Goal: Navigation & Orientation: Find specific page/section

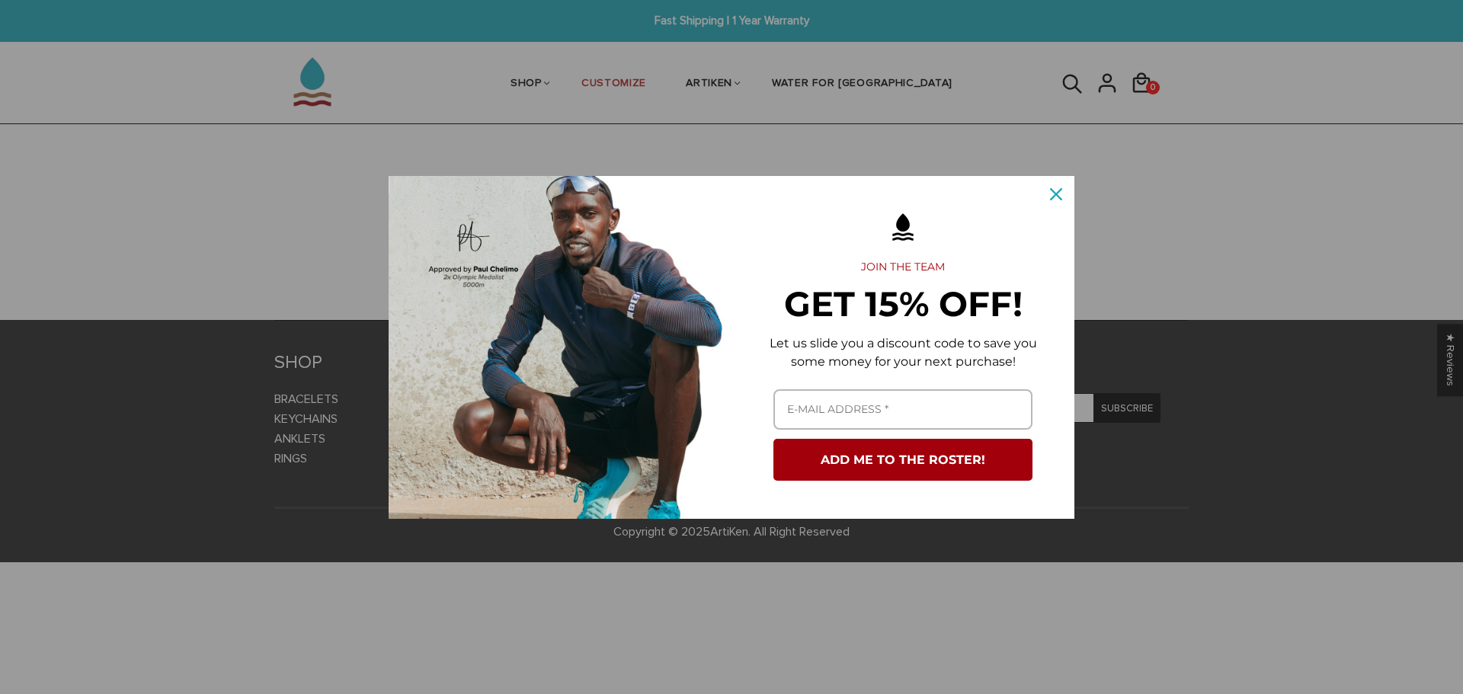
click at [295, 78] on div "Marketing offer form" at bounding box center [731, 347] width 1463 height 694
click at [1048, 191] on div "Close" at bounding box center [1056, 194] width 24 height 24
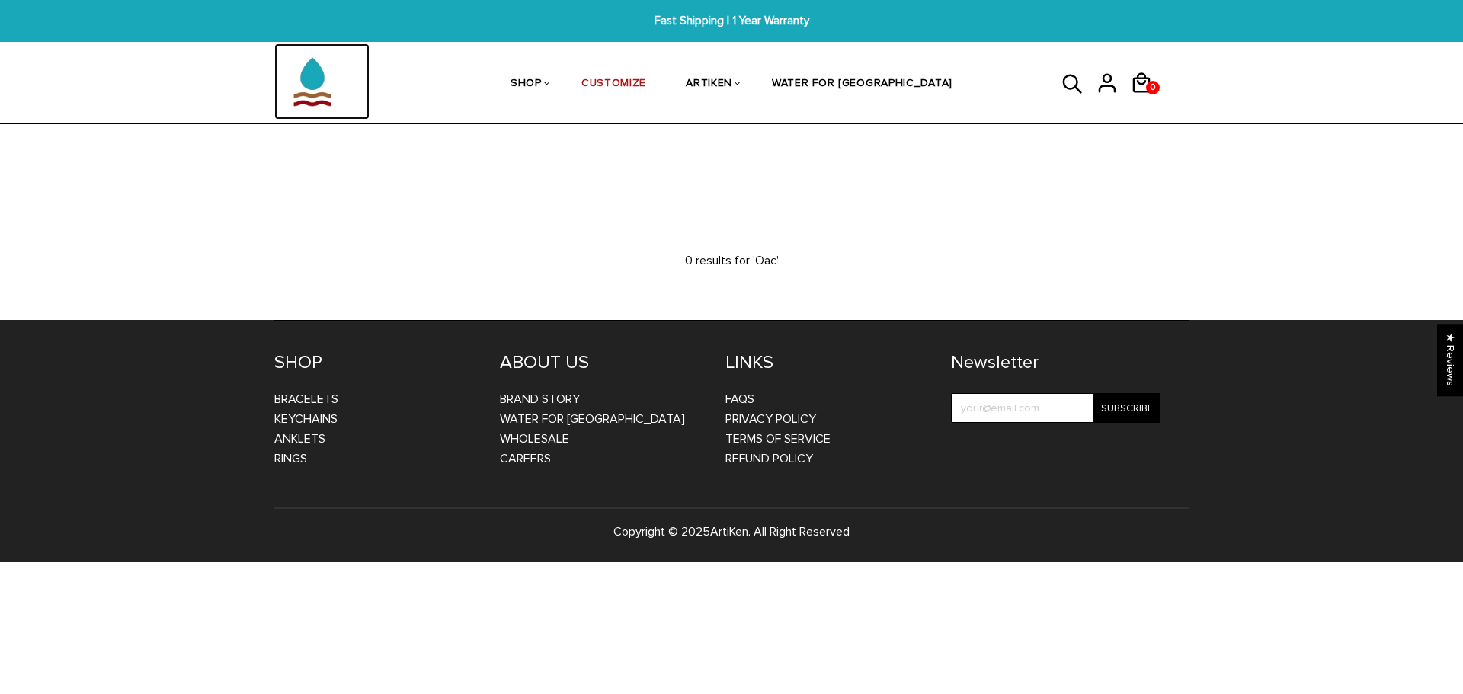
click at [303, 85] on img at bounding box center [312, 81] width 76 height 76
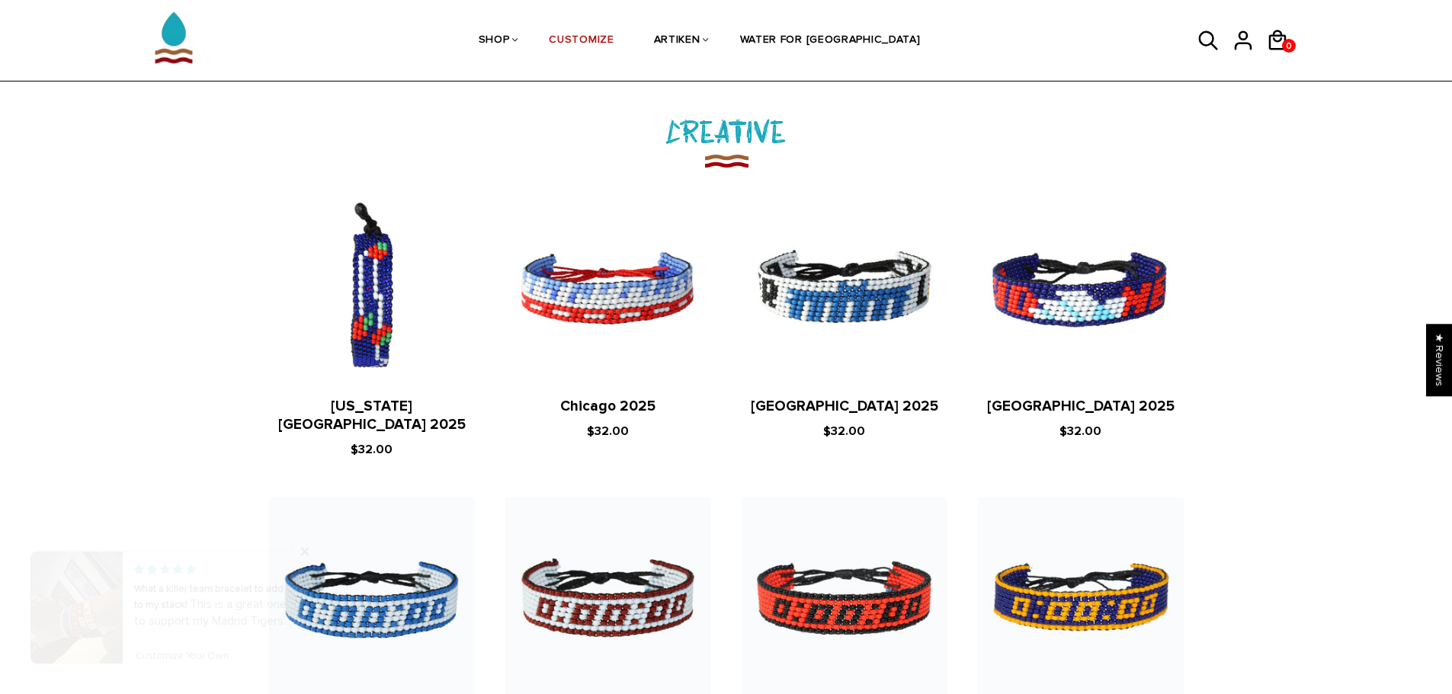
scroll to position [1840, 0]
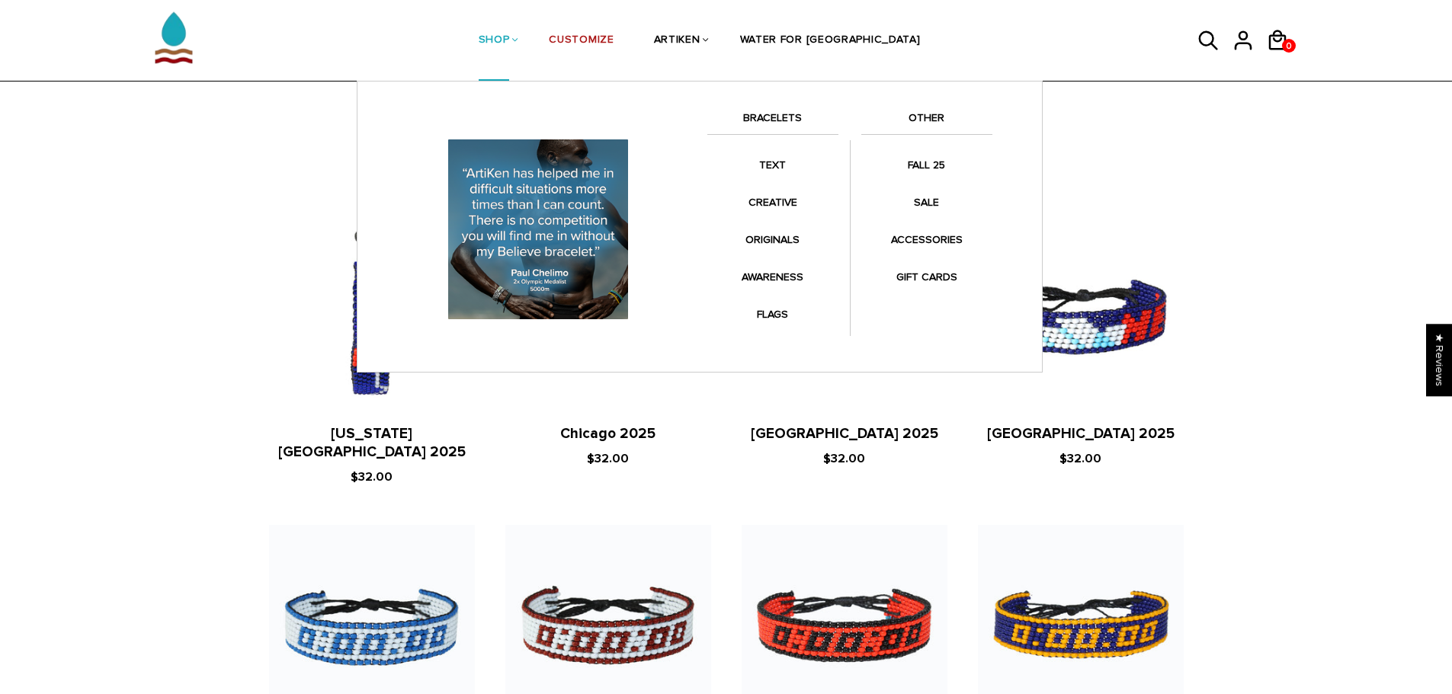
click at [767, 112] on link "BRACELETS" at bounding box center [772, 122] width 131 height 26
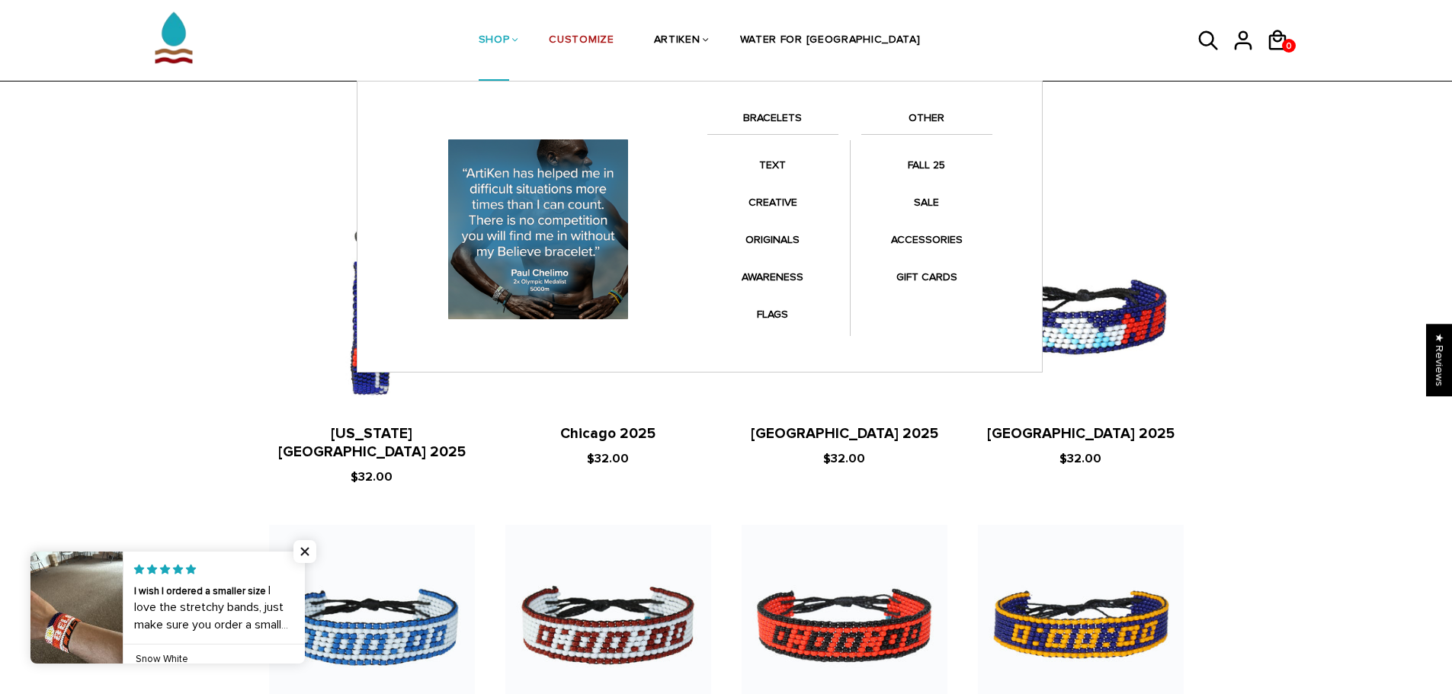
click at [771, 117] on link "BRACELETS" at bounding box center [772, 122] width 131 height 26
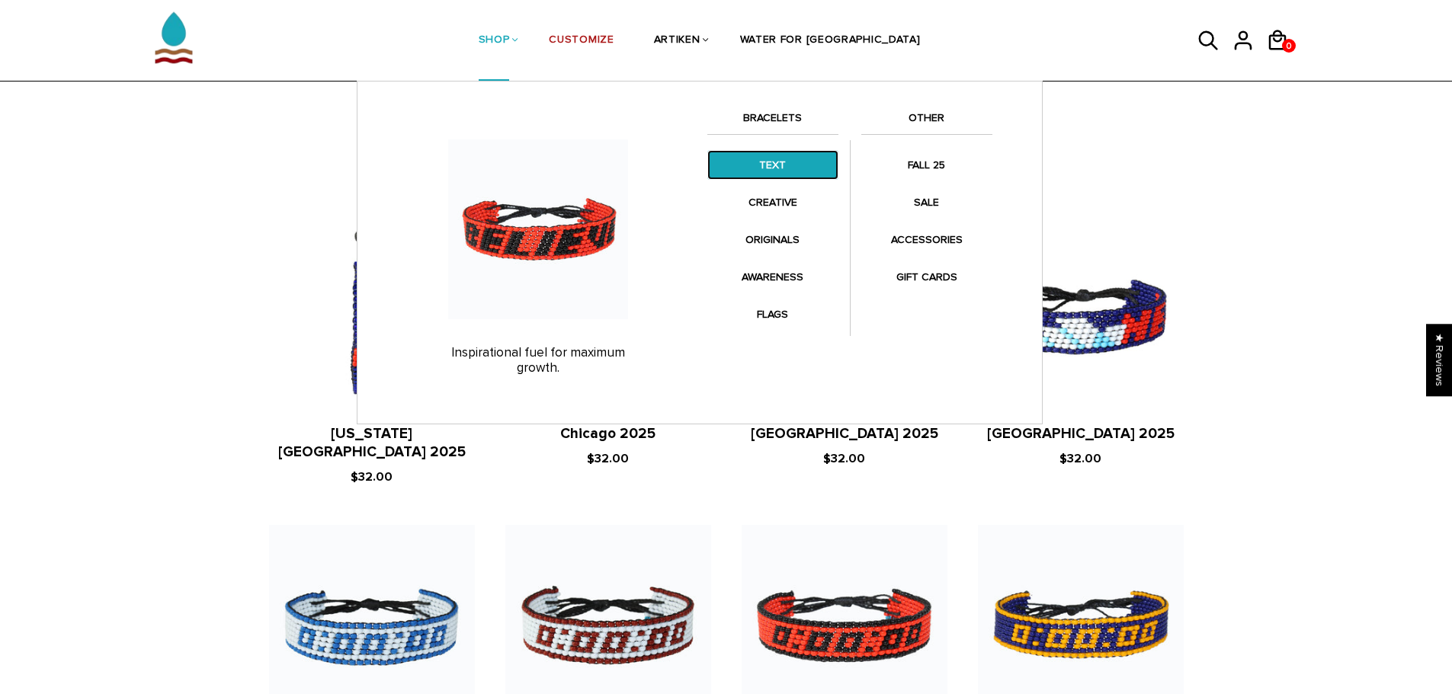
click at [767, 175] on link "TEXT" at bounding box center [772, 165] width 131 height 30
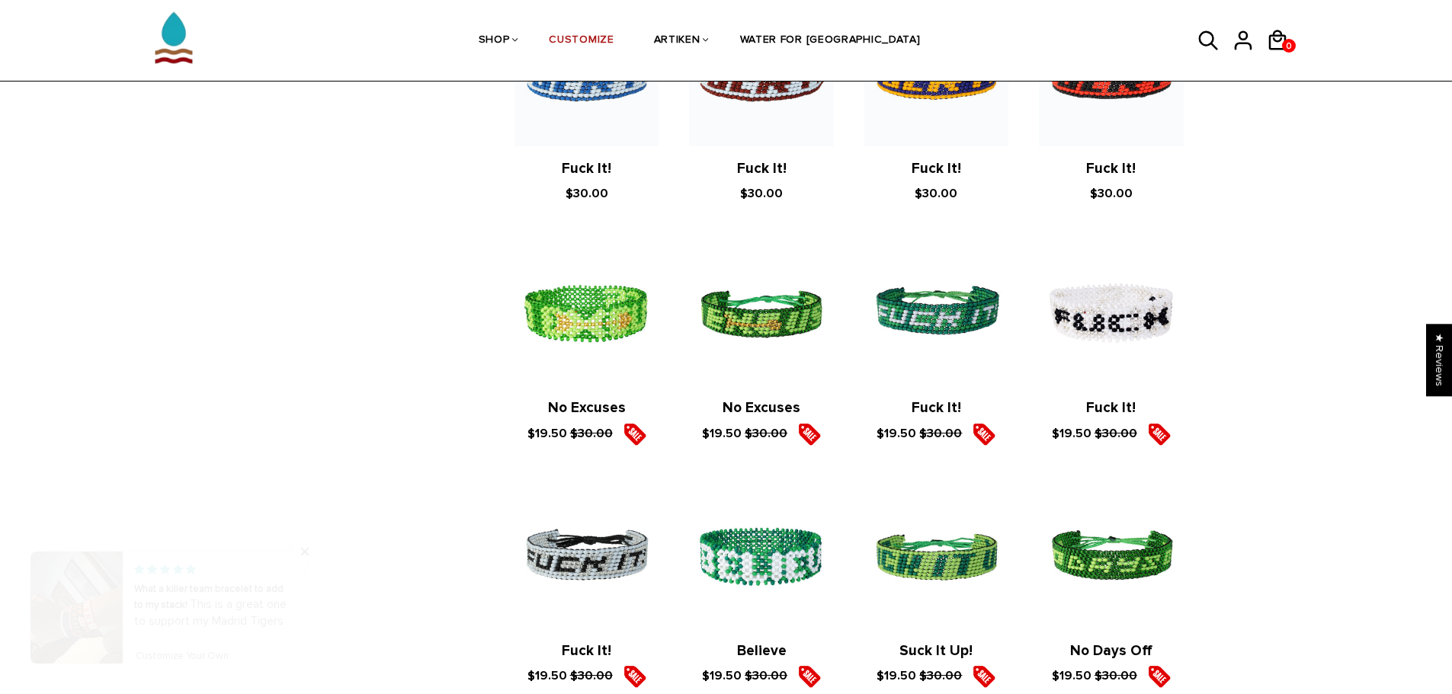
scroll to position [1615, 0]
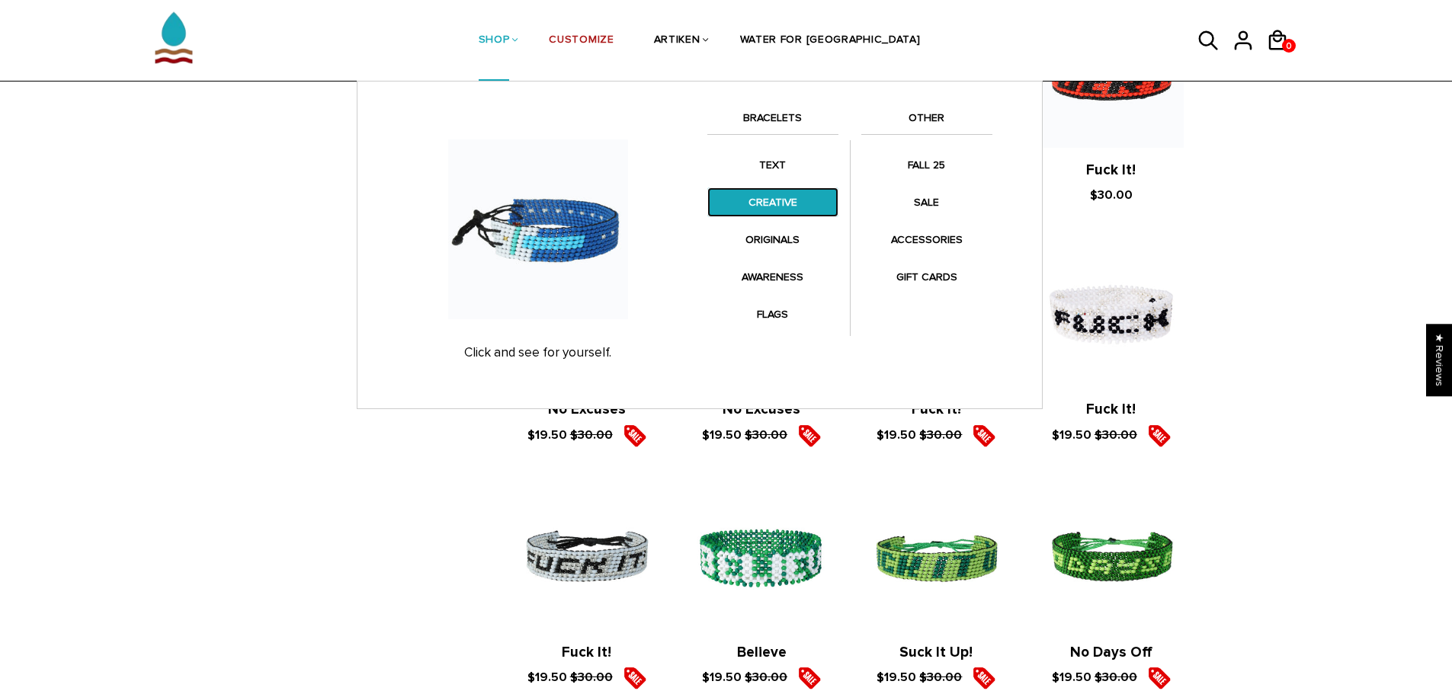
click at [773, 203] on link "CREATIVE" at bounding box center [772, 202] width 131 height 30
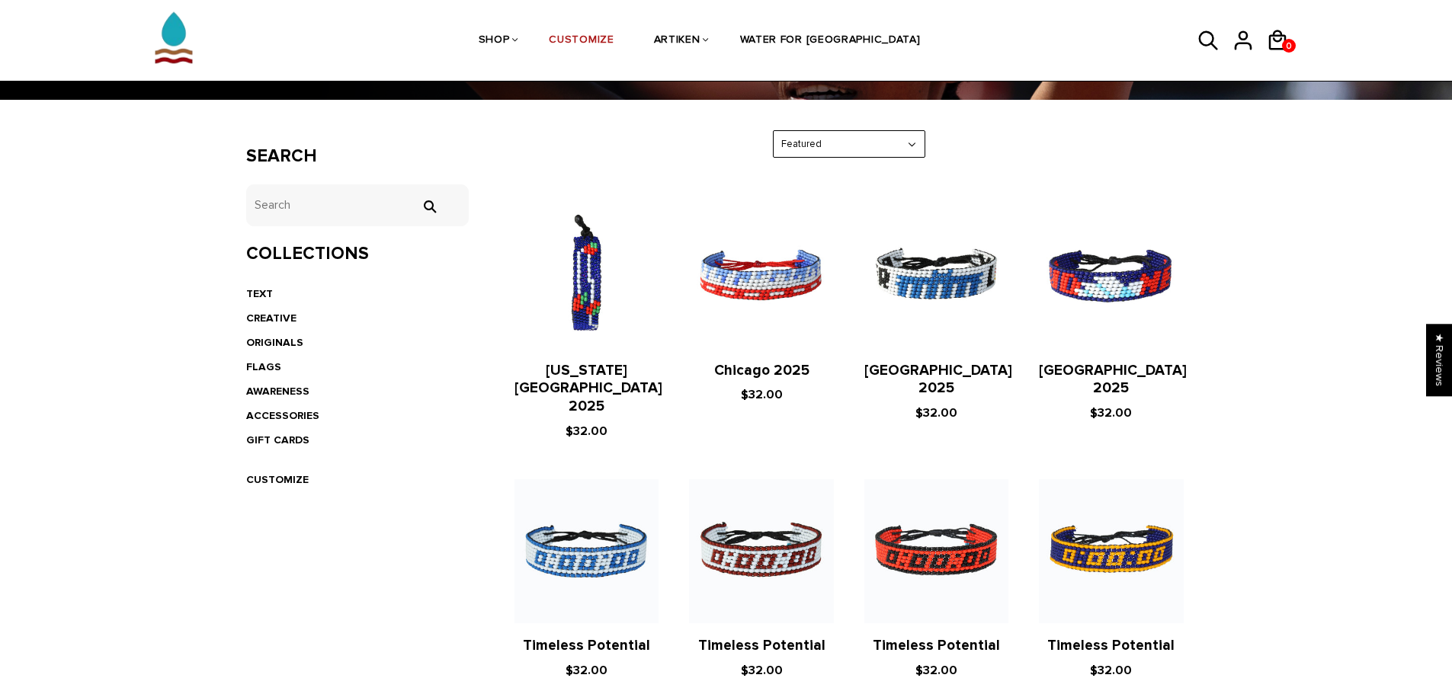
scroll to position [216, 0]
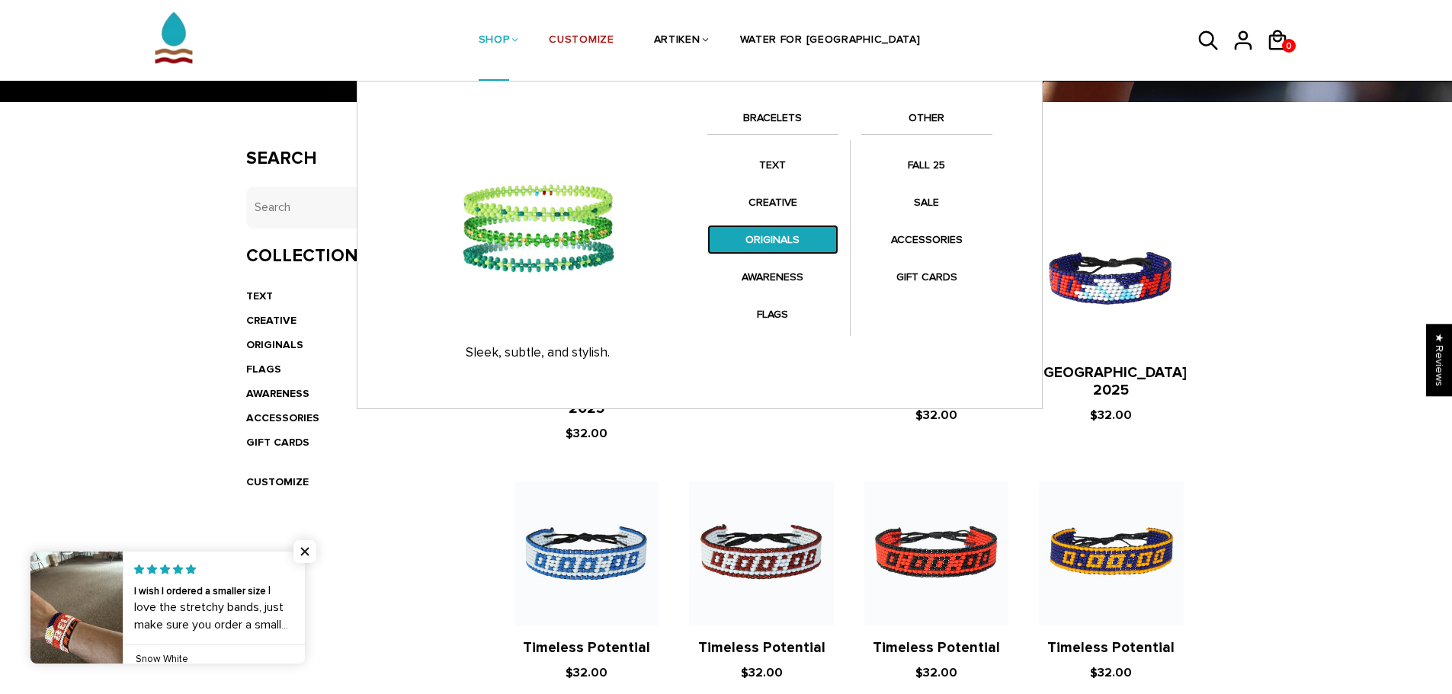
click at [801, 228] on link "ORIGINALS" at bounding box center [772, 240] width 131 height 30
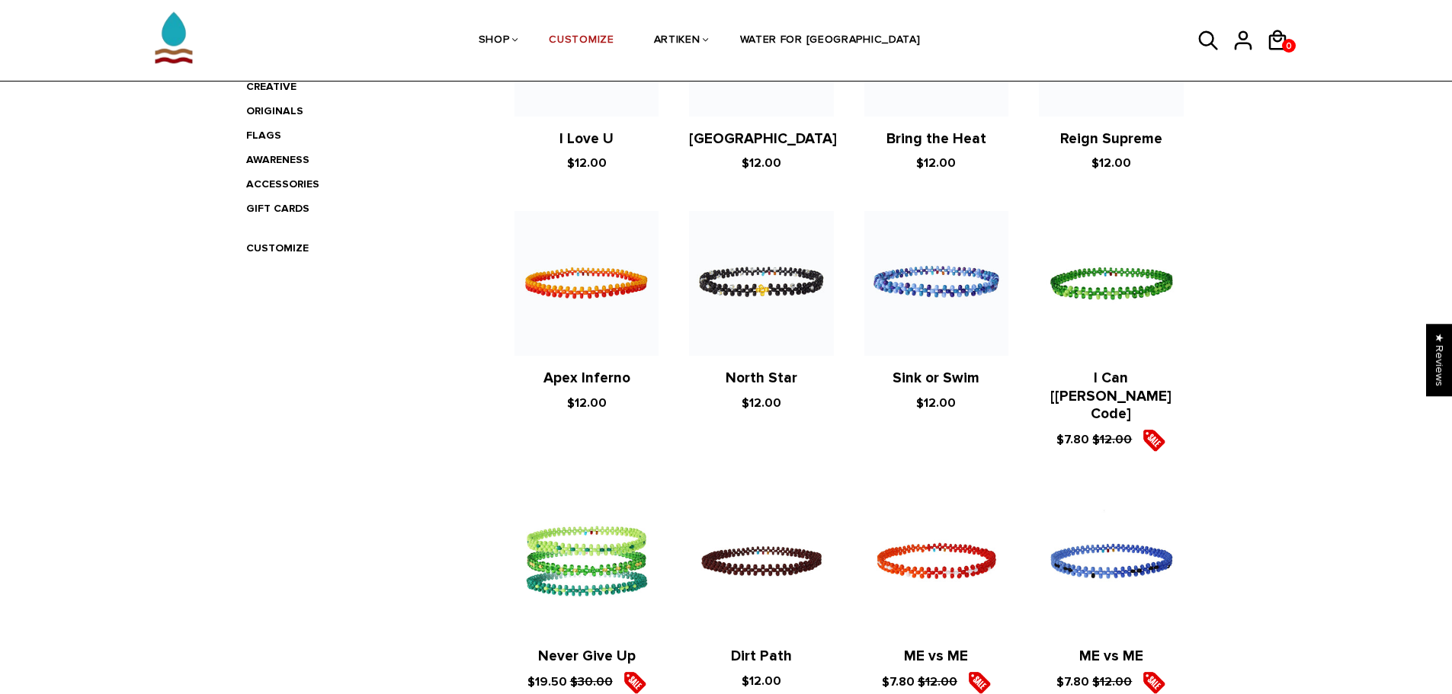
scroll to position [229, 0]
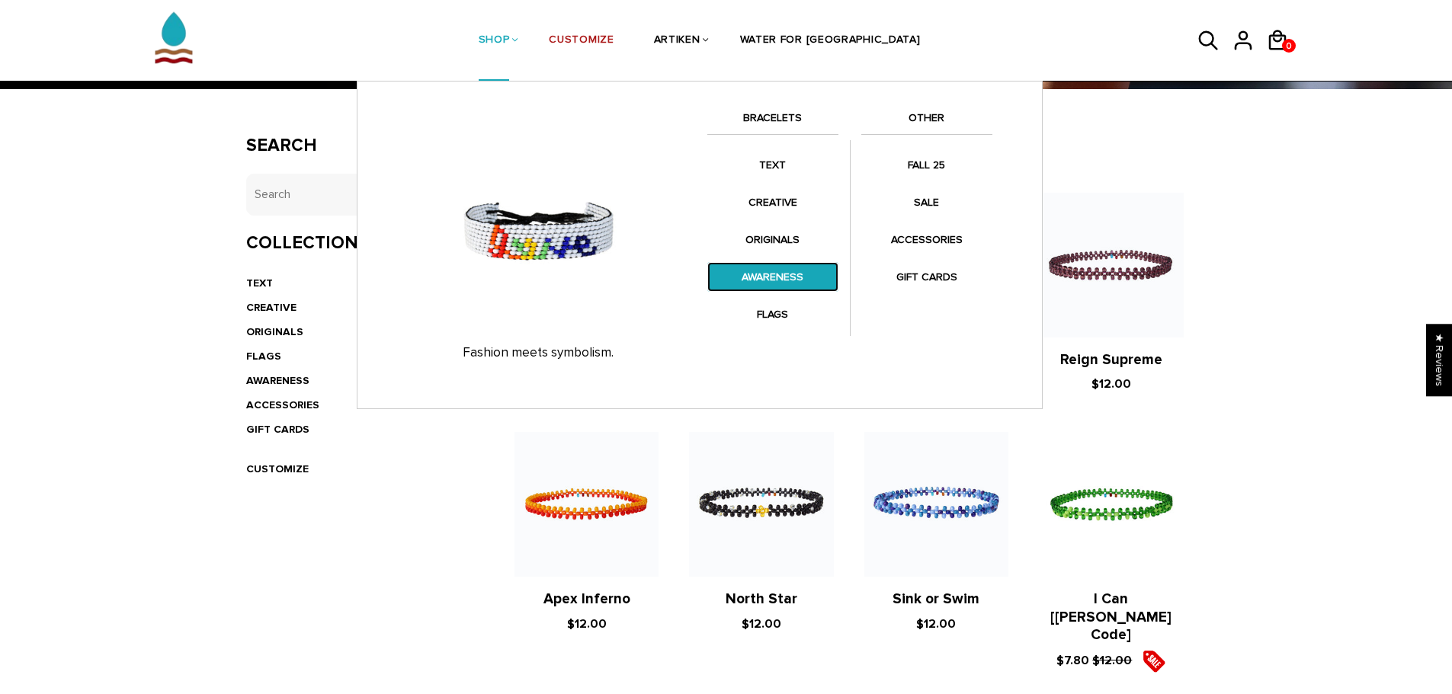
click at [770, 275] on link "AWARENESS" at bounding box center [772, 277] width 131 height 30
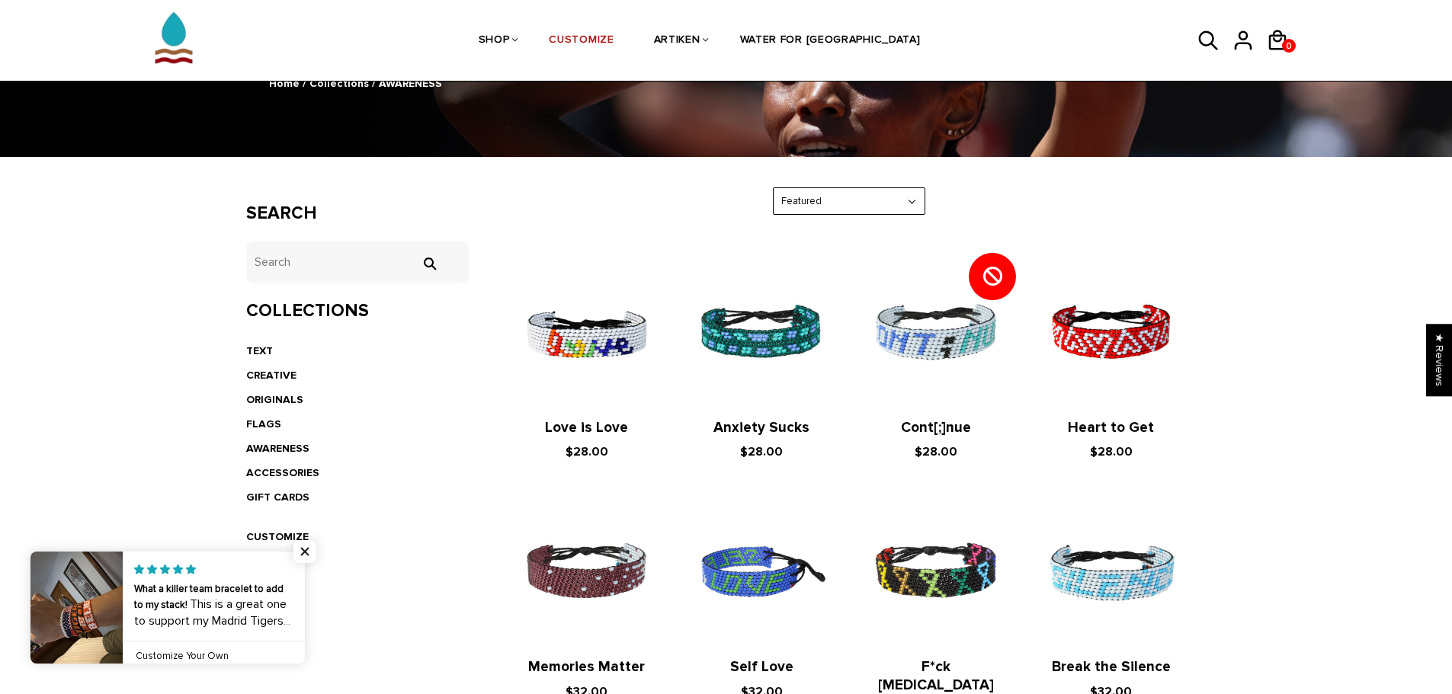
scroll to position [152, 0]
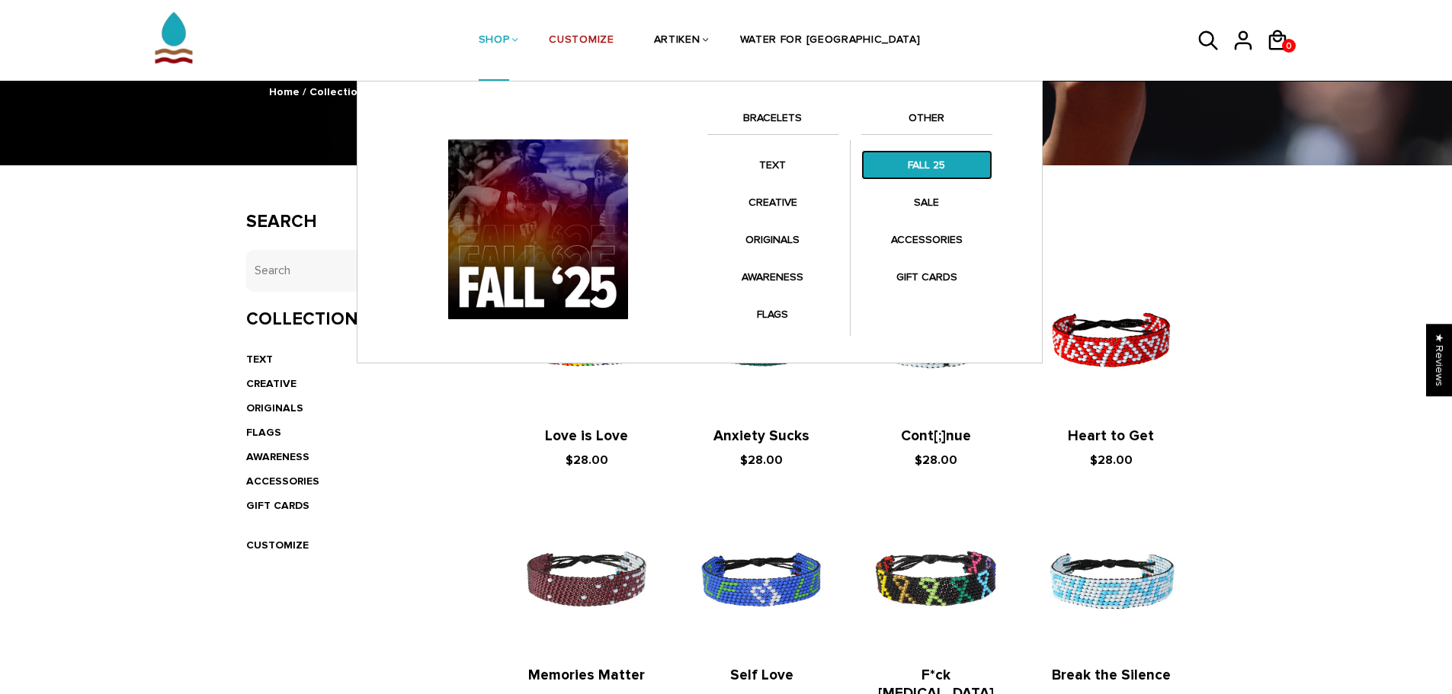
click at [926, 164] on link "FALL 25" at bounding box center [926, 165] width 131 height 30
